Goal: Use online tool/utility: Use online tool/utility

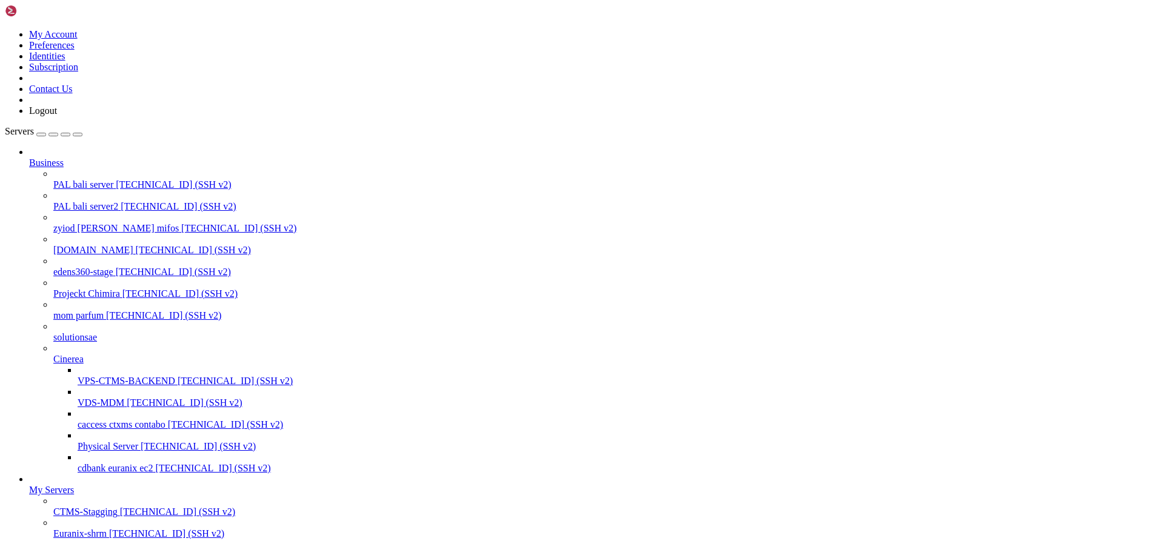
scroll to position [353, 0]
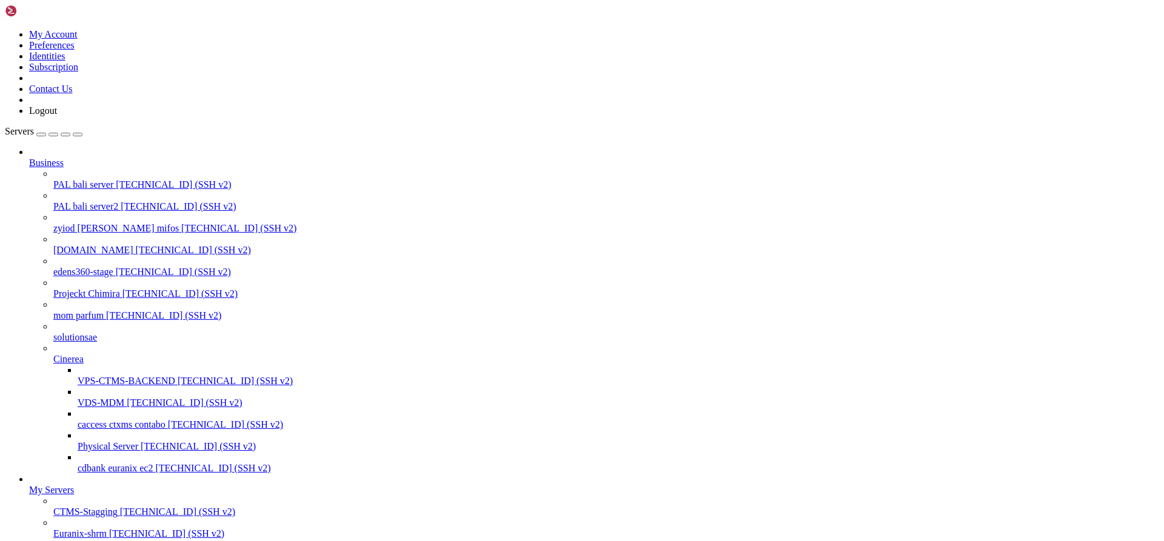
click at [121, 201] on span "[TECHNICAL_ID] (SSH v2)" at bounding box center [178, 206] width 115 height 10
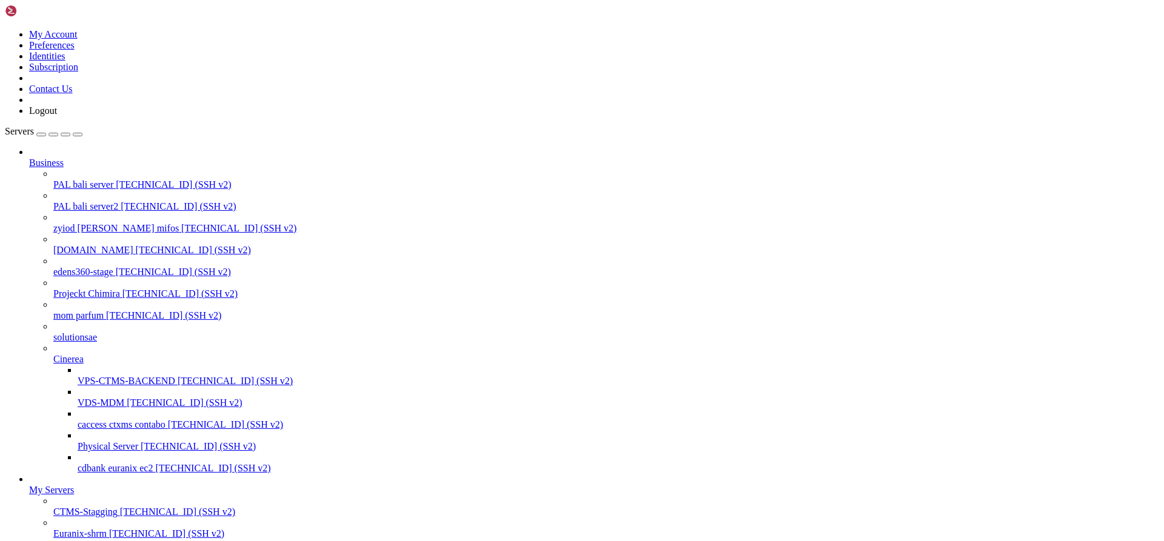
click at [121, 201] on span "[TECHNICAL_ID] (SSH v2)" at bounding box center [178, 206] width 115 height 10
